Goal: Task Accomplishment & Management: Manage account settings

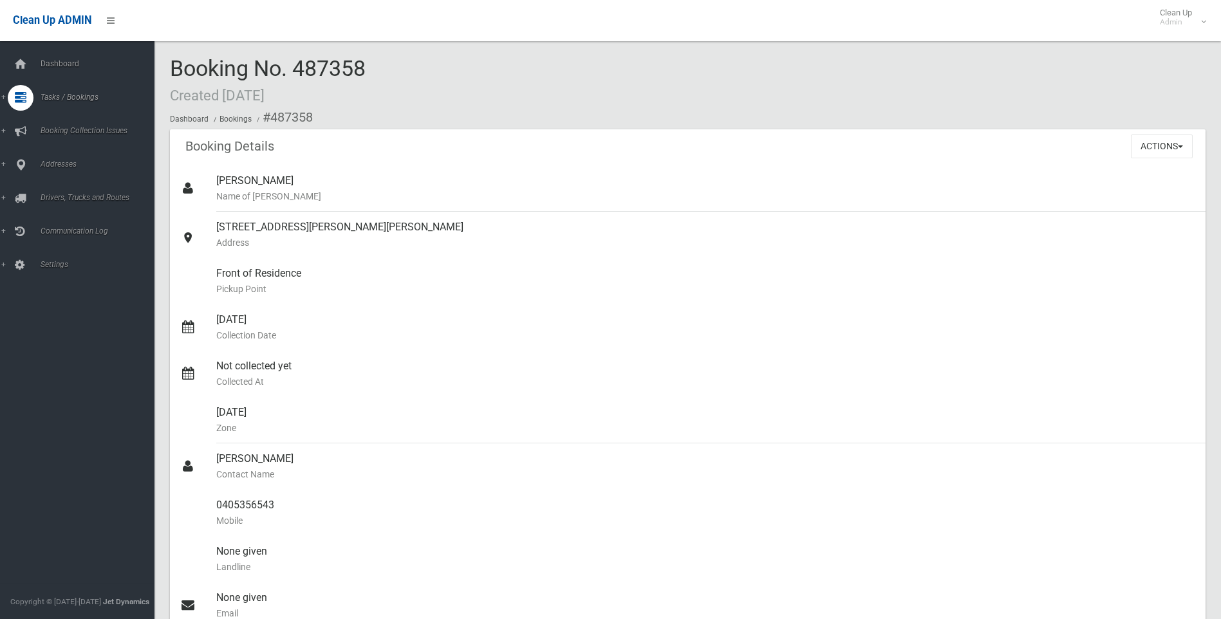
scroll to position [322, 0]
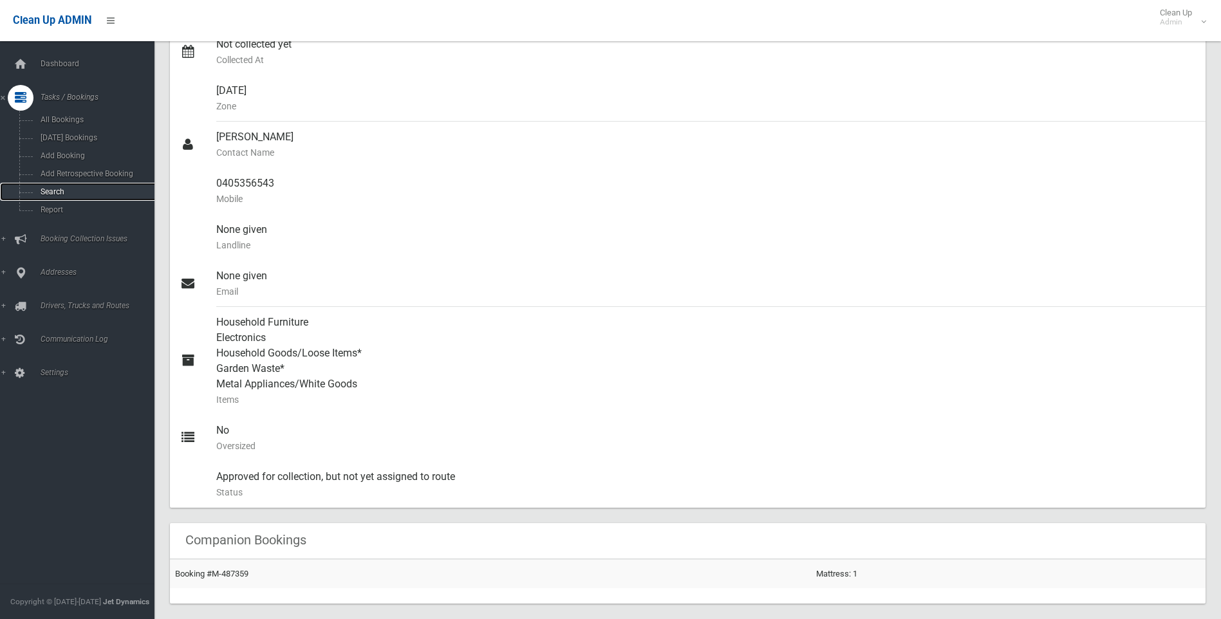
click at [56, 190] on span "Search" at bounding box center [95, 191] width 116 height 9
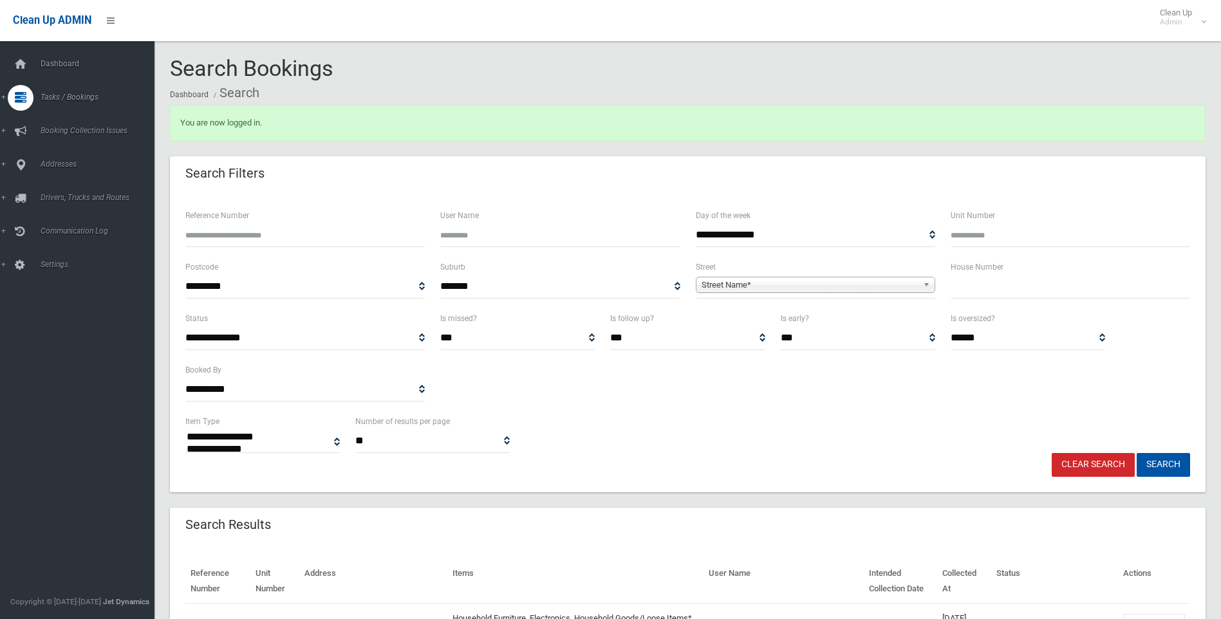
select select
click at [210, 237] on input "Reference Number" at bounding box center [304, 235] width 239 height 24
type input "******"
click at [1137, 453] on button "Search" at bounding box center [1163, 465] width 53 height 24
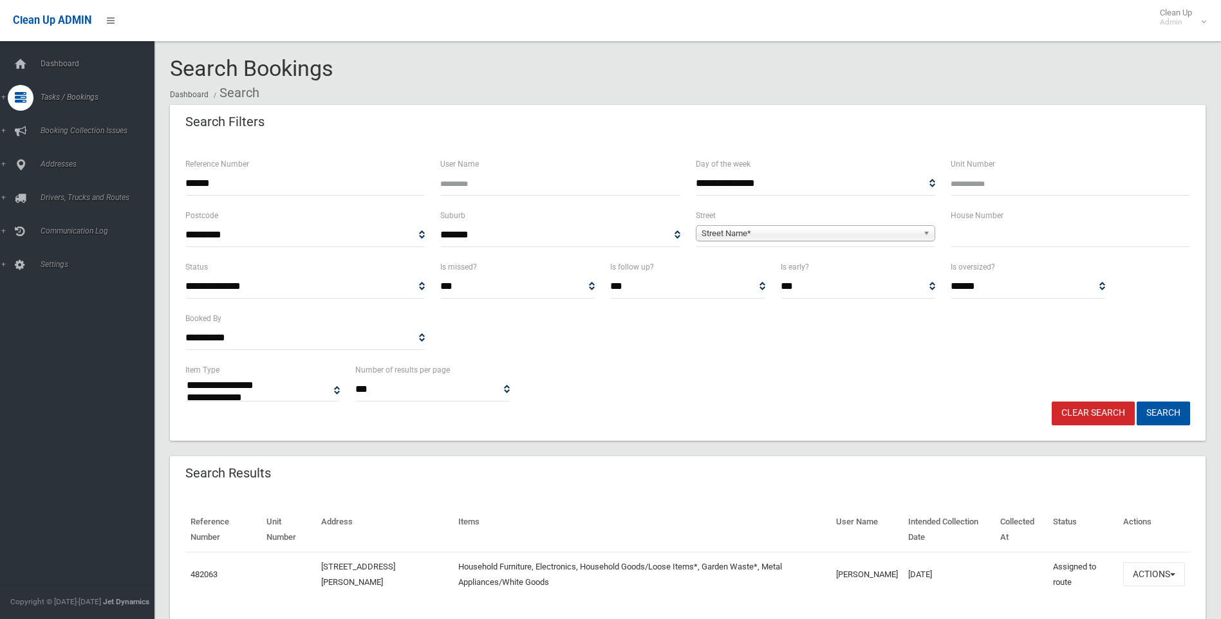
select select
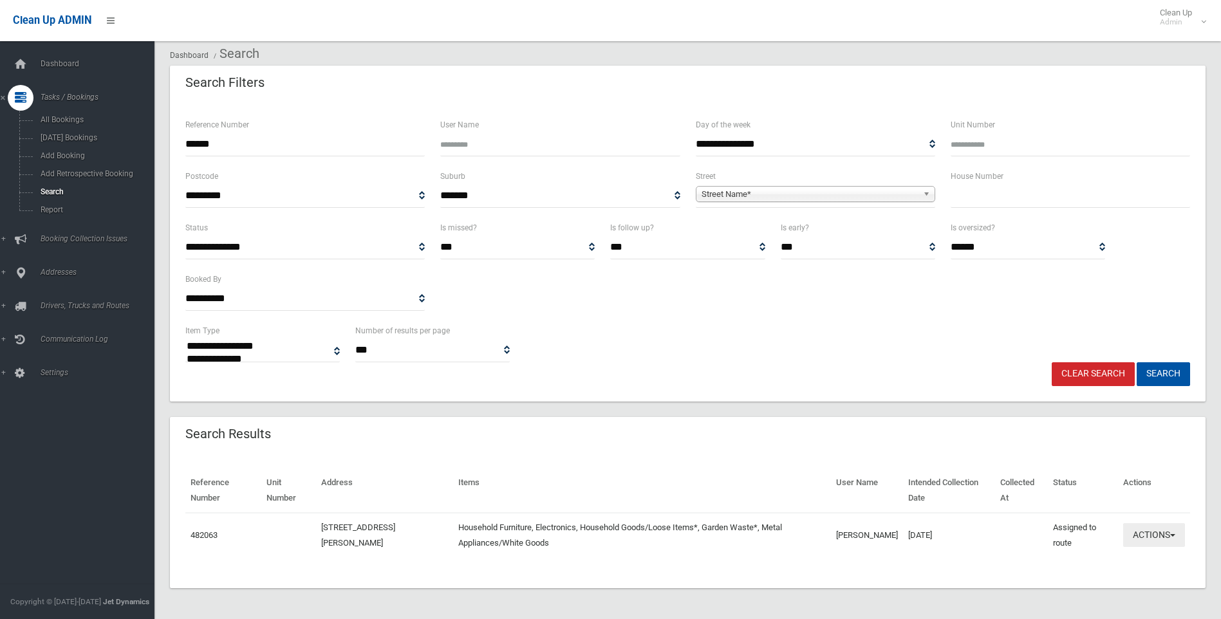
click at [1175, 535] on button "Actions" at bounding box center [1154, 535] width 62 height 24
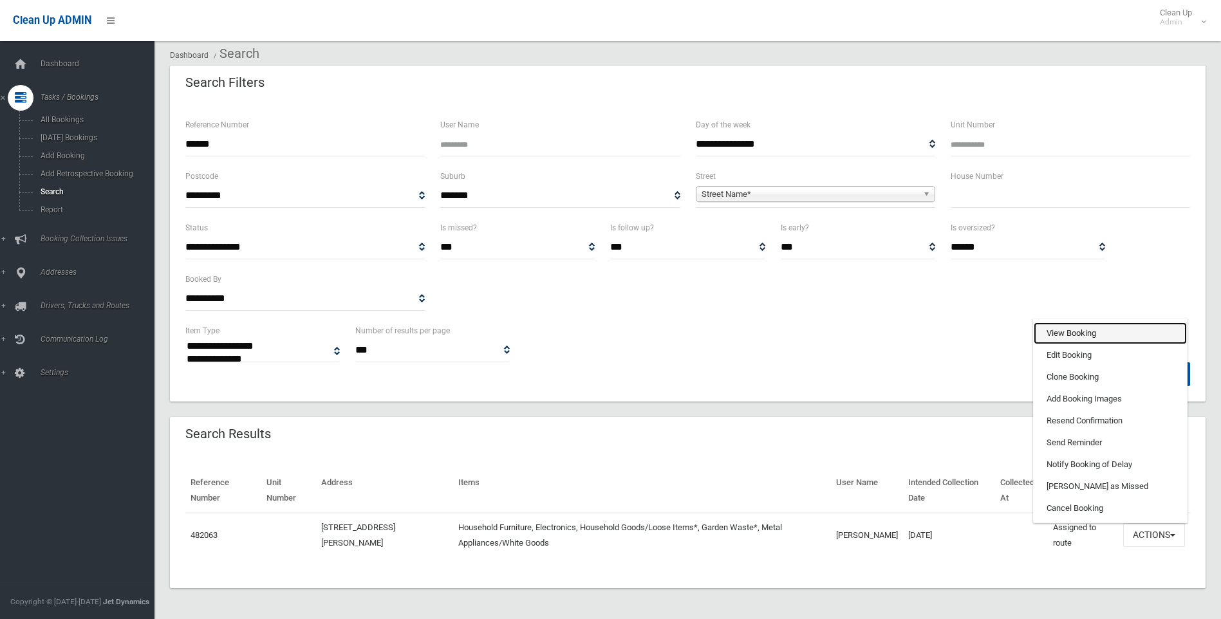
click at [1066, 330] on link "View Booking" at bounding box center [1110, 333] width 153 height 22
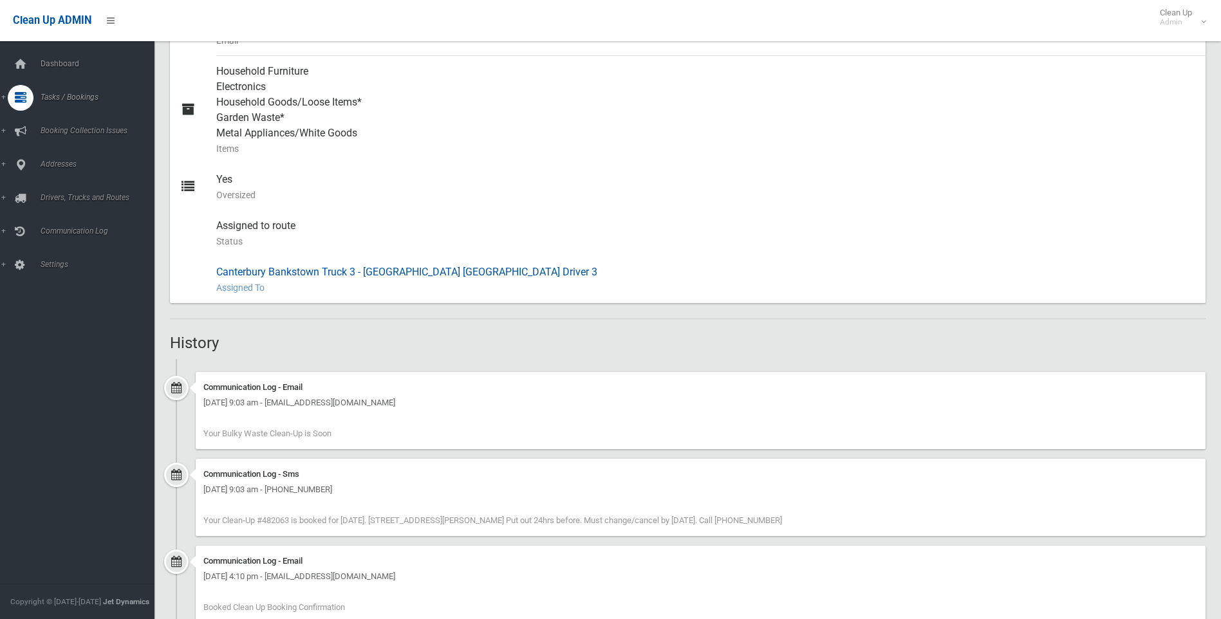
scroll to position [681, 0]
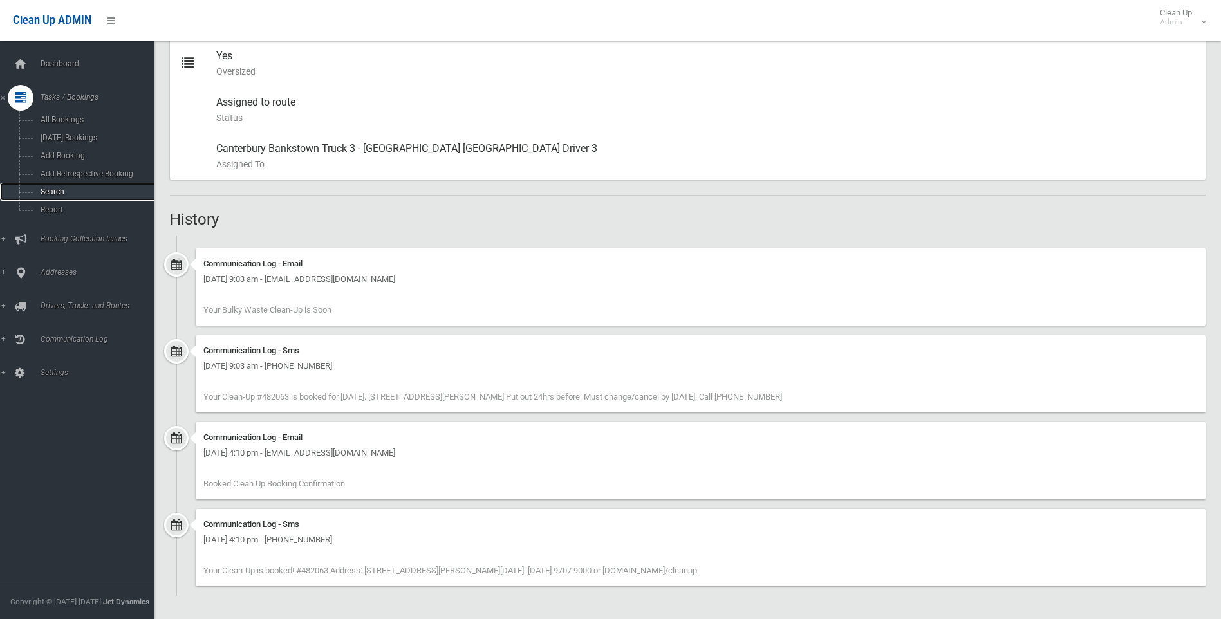
click at [63, 189] on span "Search" at bounding box center [95, 191] width 116 height 9
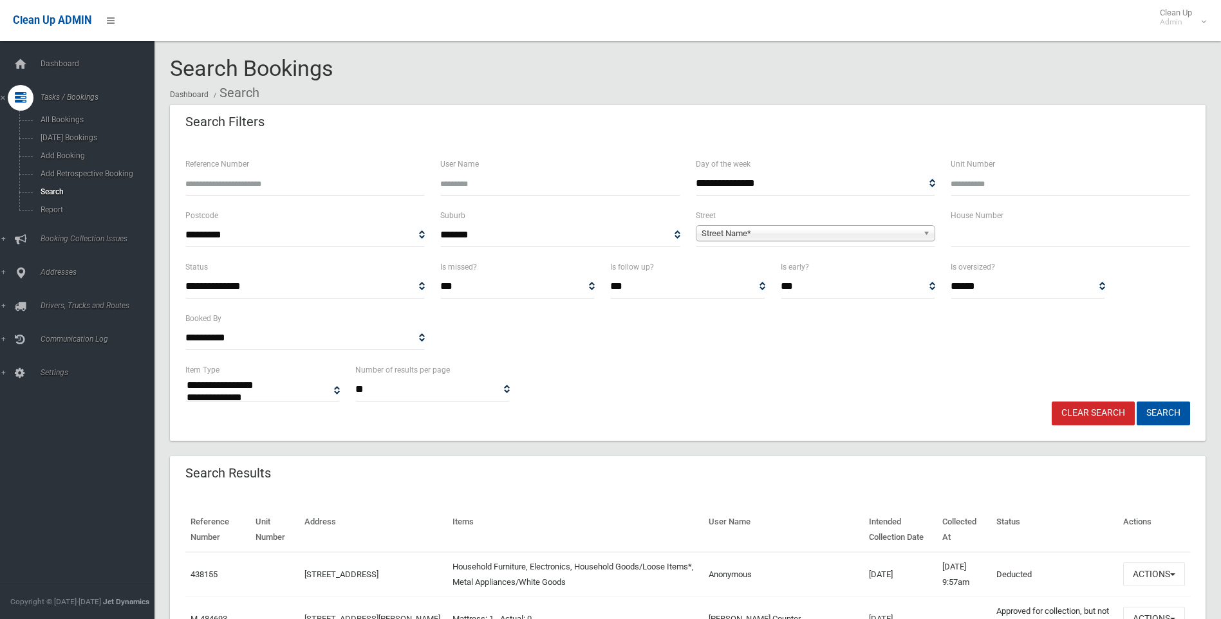
select select
click at [239, 183] on input "Reference Number" at bounding box center [304, 184] width 239 height 24
type input "******"
click at [1137, 402] on button "Search" at bounding box center [1163, 414] width 53 height 24
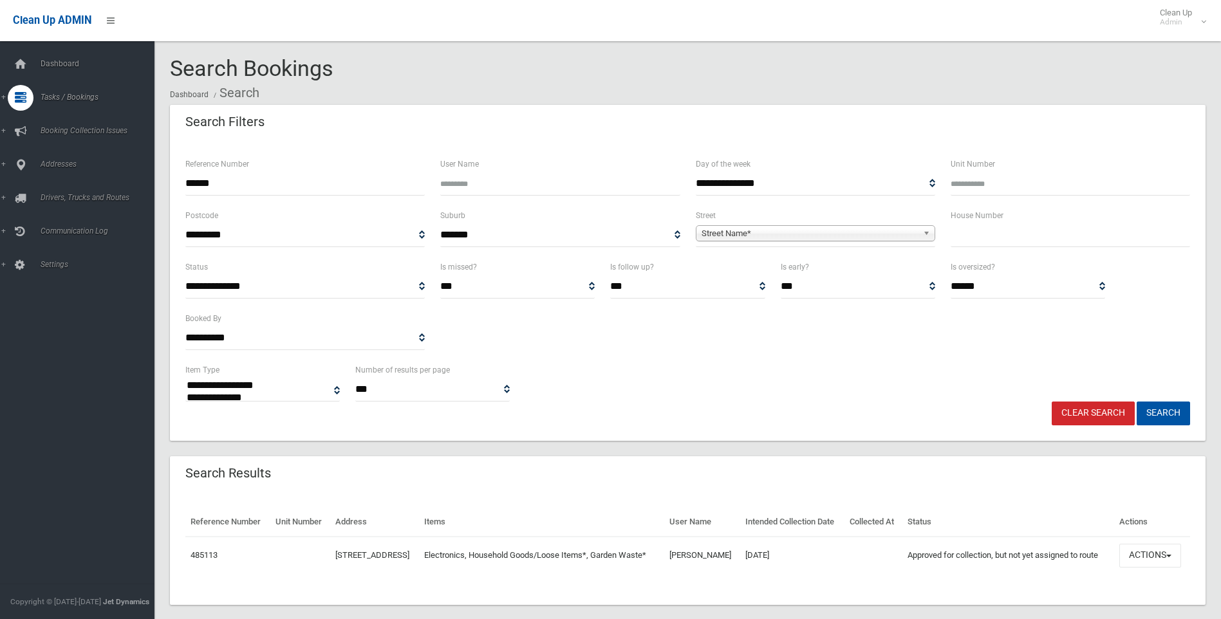
select select
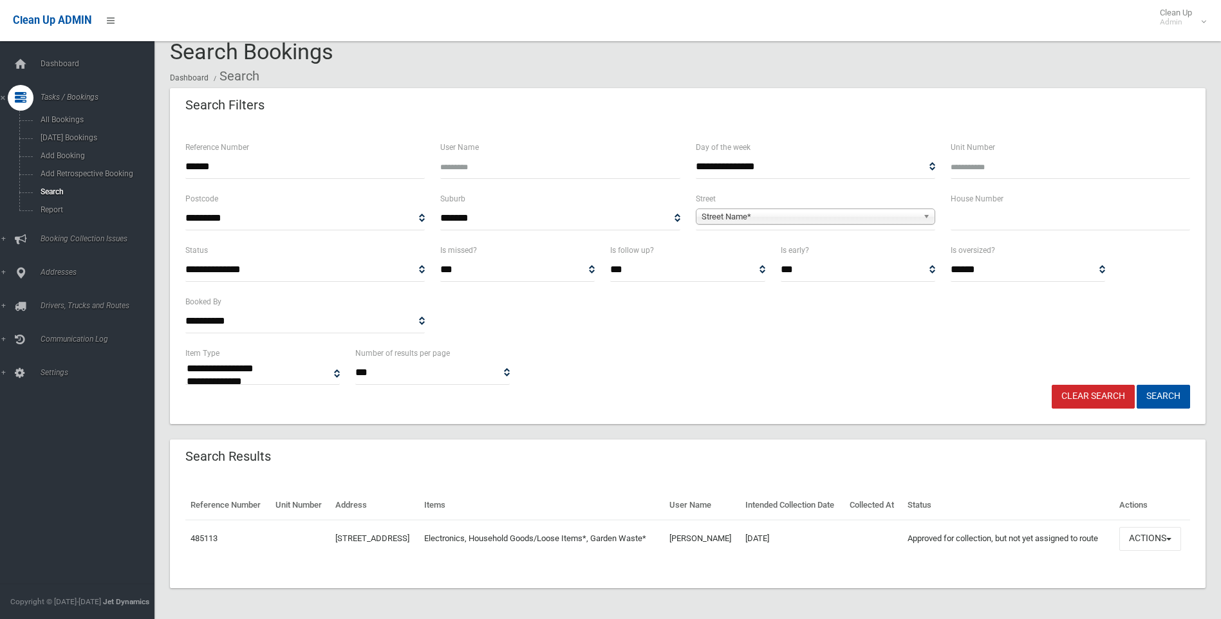
scroll to position [39, 0]
click at [1173, 530] on button "Actions" at bounding box center [1150, 539] width 62 height 24
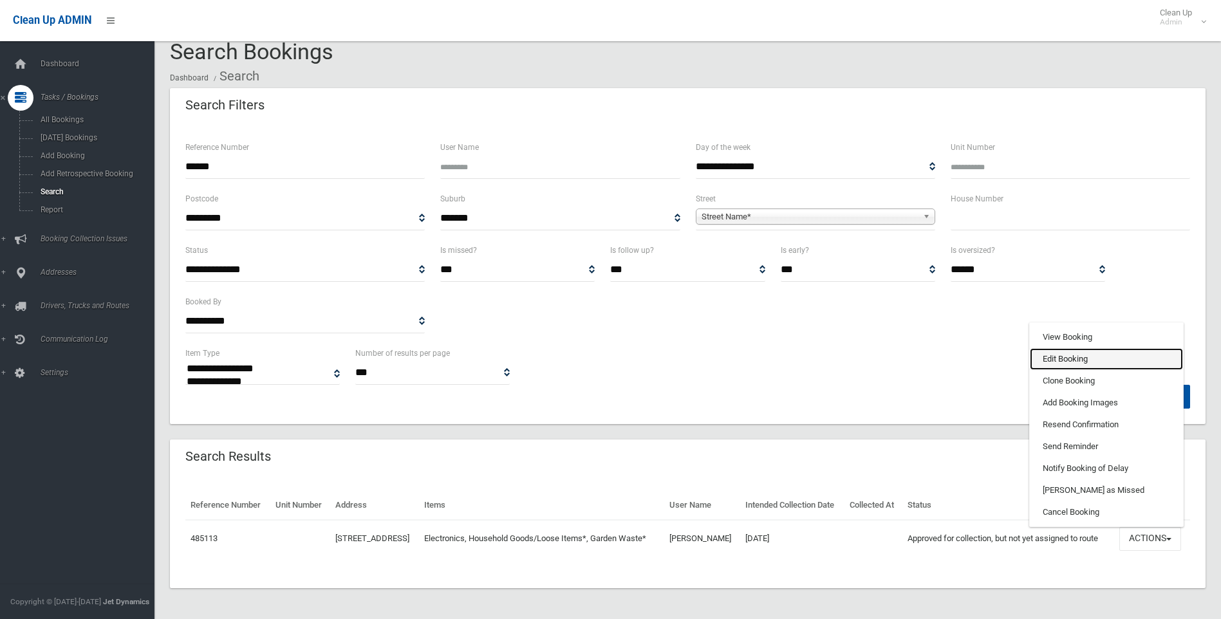
click at [1064, 351] on link "Edit Booking" at bounding box center [1106, 359] width 153 height 22
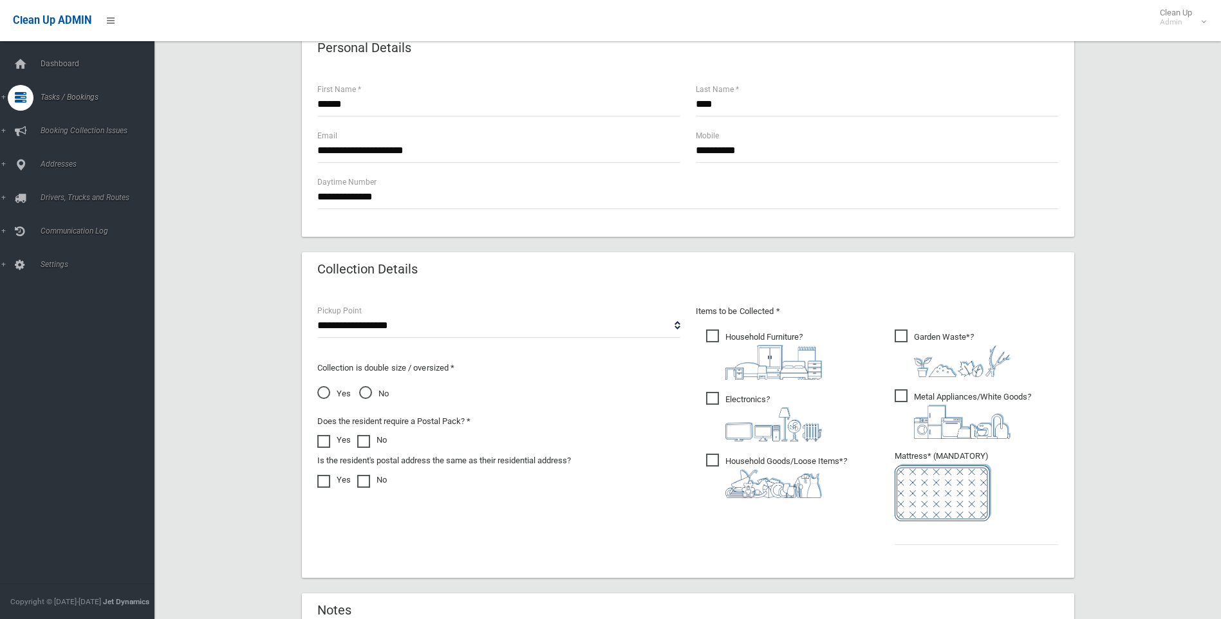
scroll to position [451, 0]
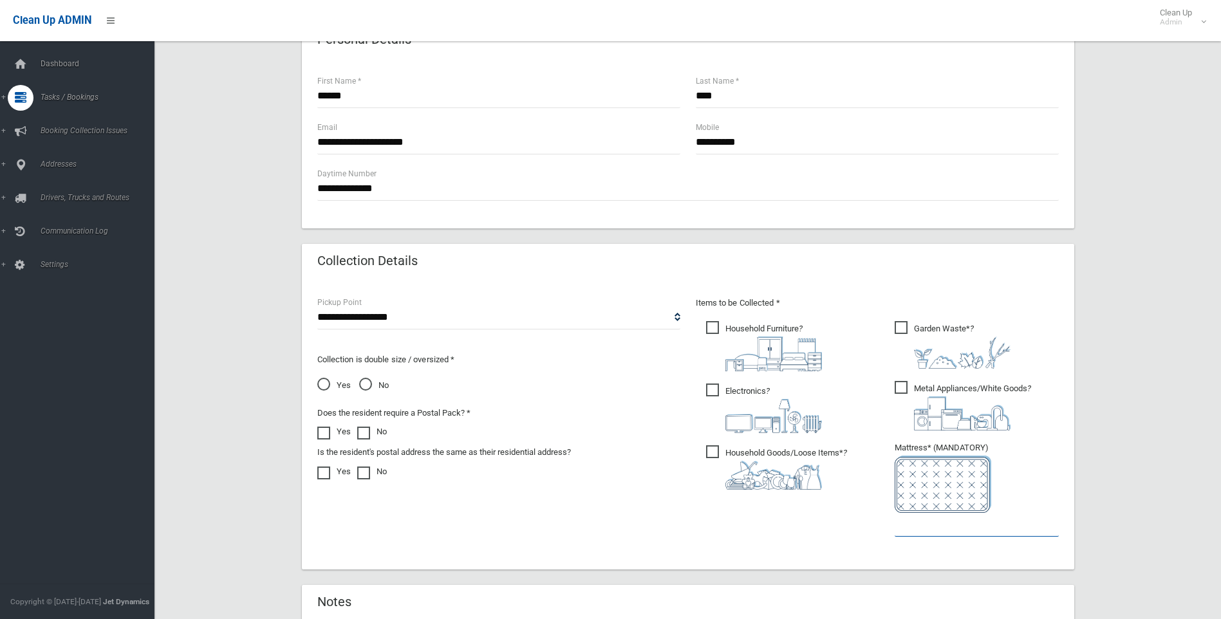
click at [897, 523] on input "text" at bounding box center [977, 525] width 164 height 24
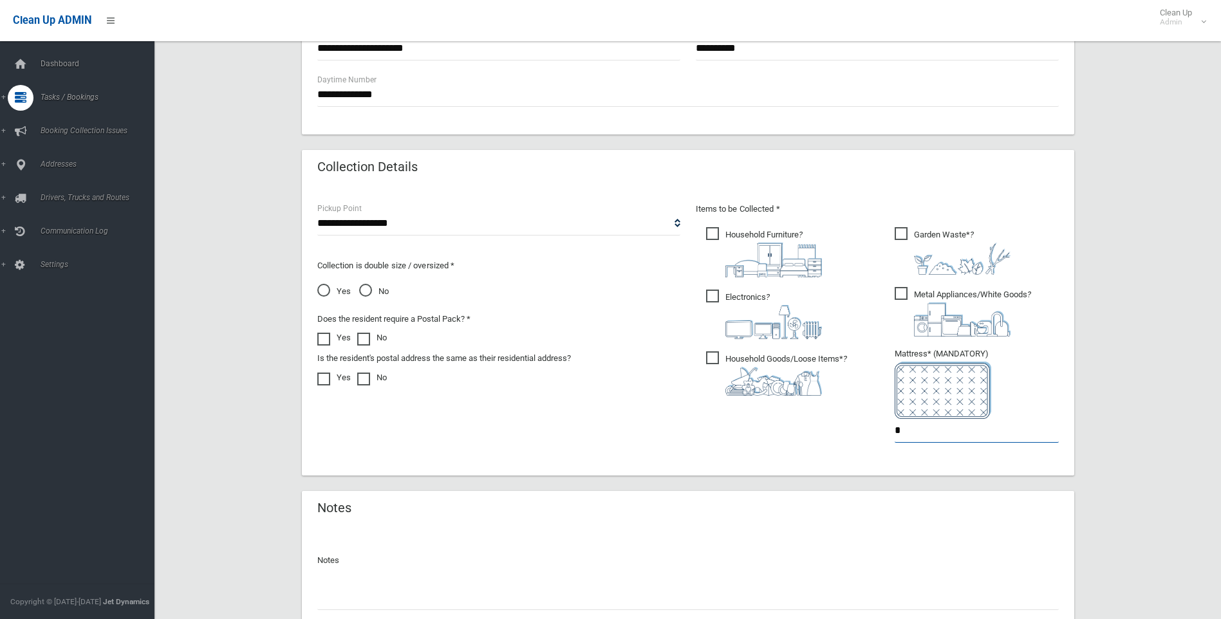
scroll to position [648, 0]
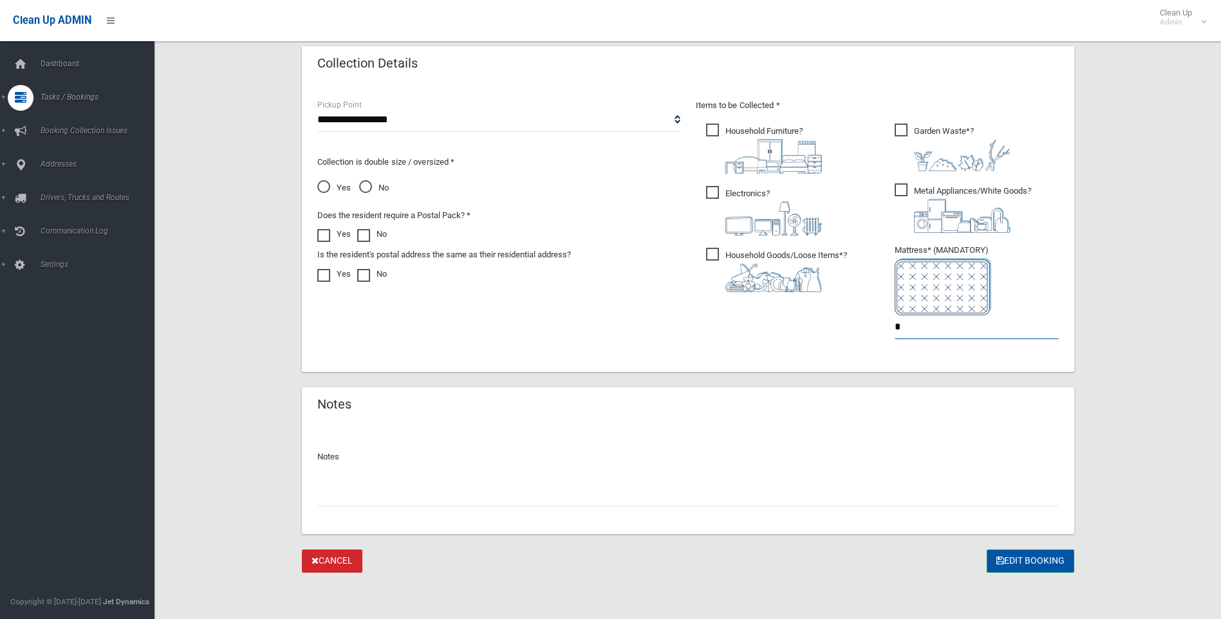
type input "*"
click at [1011, 558] on button "Edit Booking" at bounding box center [1031, 562] width 88 height 24
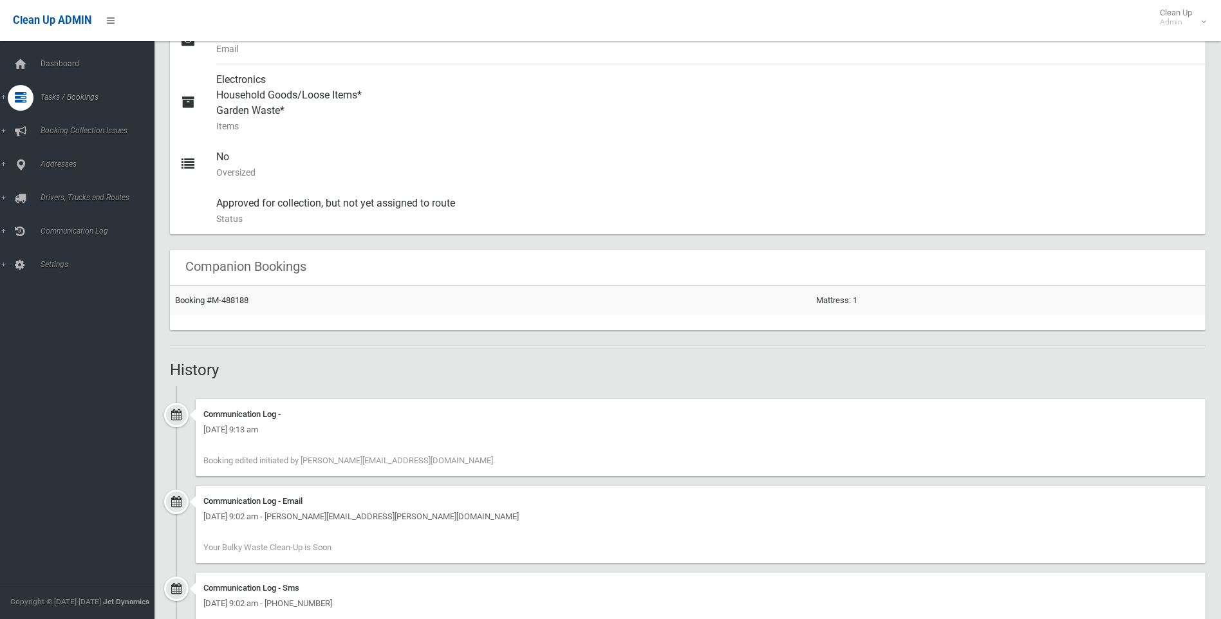
scroll to position [579, 0]
